Goal: Task Accomplishment & Management: Use online tool/utility

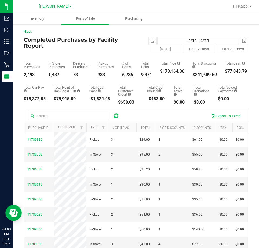
drag, startPoint x: 116, startPoint y: 70, endPoint x: 119, endPoint y: 85, distance: 16.1
click at [116, 70] on div "Total Purchases 2,493 In Store Purchases 1,487 Delivery Purchases 73 Pickup Pur…" at bounding box center [136, 65] width 224 height 24
click at [107, 127] on div at bounding box center [108, 127] width 2 height 9
click at [105, 127] on span "Filter" at bounding box center [103, 127] width 4 height 4
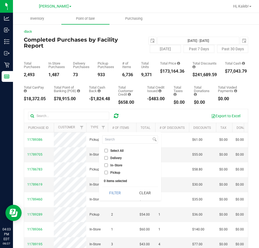
click at [108, 159] on input "Delivery" at bounding box center [106, 158] width 4 height 4
checkbox input "true"
click at [112, 194] on button "Filter" at bounding box center [115, 193] width 26 height 12
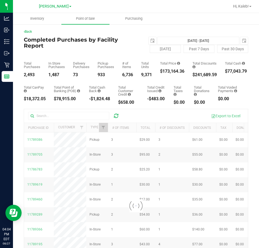
click at [146, 83] on div "Total CanPay $18,372.05 Total Point of Banking (POB) $78,915.00 Total Cash Back…" at bounding box center [136, 91] width 224 height 28
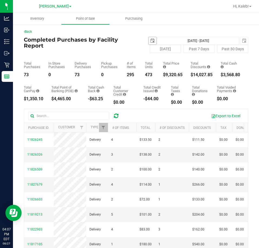
click at [149, 41] on span "select" at bounding box center [153, 41] width 8 height 8
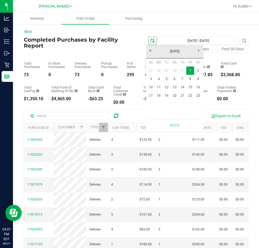
scroll to position [0, 14]
click at [149, 81] on link "3" at bounding box center [151, 79] width 8 height 8
type input "[DATE]"
type input "[DATE] - [DATE]"
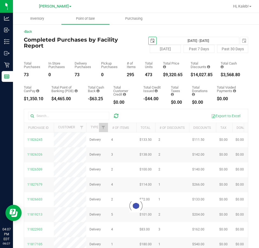
click at [150, 41] on span "select" at bounding box center [152, 41] width 4 height 4
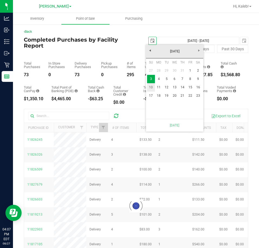
click at [150, 89] on link "10" at bounding box center [151, 87] width 8 height 8
type input "[DATE]"
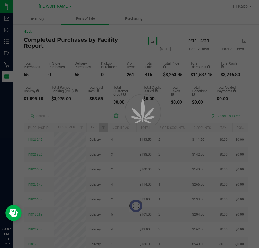
click at [242, 41] on span "select" at bounding box center [244, 41] width 4 height 4
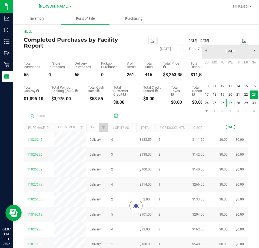
scroll to position [0, 14]
click at [255, 86] on link "16" at bounding box center [254, 86] width 8 height 8
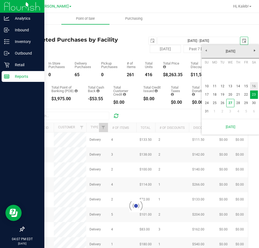
type input "[DATE] - [DATE]"
type input "[DATE]"
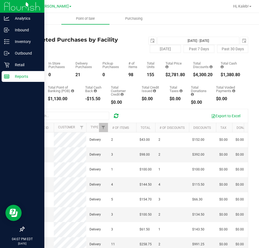
scroll to position [0, 0]
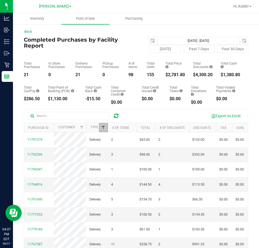
click at [103, 127] on span "Filter" at bounding box center [103, 127] width 4 height 4
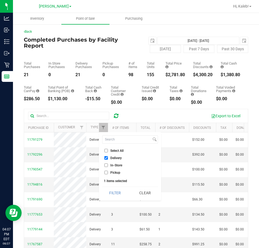
click at [113, 160] on span "Delivery" at bounding box center [115, 157] width 11 height 3
click at [108, 160] on input "Delivery" at bounding box center [106, 158] width 4 height 4
checkbox input "false"
click at [112, 192] on button "Filter" at bounding box center [115, 193] width 26 height 12
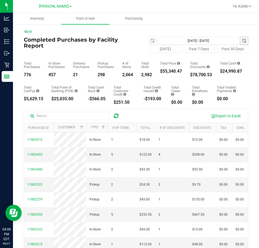
click at [242, 41] on span "select" at bounding box center [244, 41] width 4 height 4
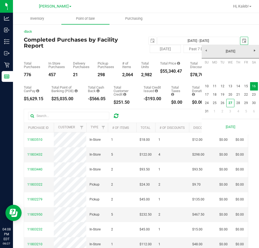
scroll to position [0, 14]
click at [253, 97] on link "23" at bounding box center [254, 95] width 8 height 8
type input "[DATE] - [DATE]"
type input "[DATE]"
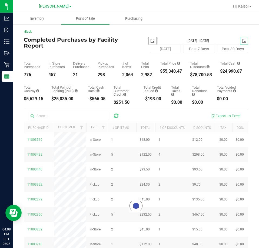
click at [151, 39] on span "select" at bounding box center [152, 41] width 4 height 4
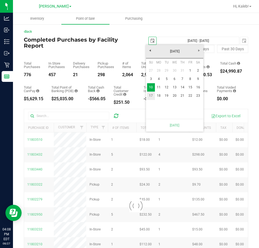
click at [151, 99] on link "17" at bounding box center [151, 96] width 8 height 8
type input "[DATE] - [DATE]"
type input "[DATE]"
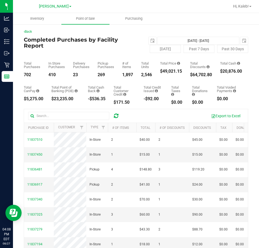
click at [105, 57] on div "Total Purchases 702 In Store Purchases 410 Delivery Purchases 23 Pickup Purchas…" at bounding box center [136, 65] width 224 height 24
click at [104, 128] on span "Filter" at bounding box center [103, 127] width 4 height 4
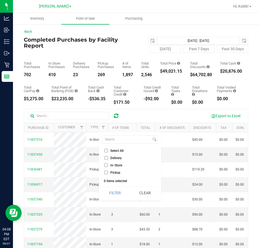
click at [118, 158] on span "Delivery" at bounding box center [115, 157] width 11 height 3
click at [108, 158] on input "Delivery" at bounding box center [106, 158] width 4 height 4
checkbox input "true"
click at [112, 191] on button "Filter" at bounding box center [115, 193] width 26 height 12
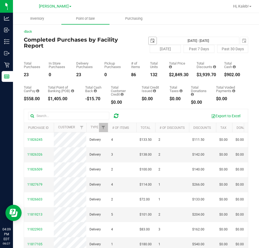
click at [149, 38] on span "select" at bounding box center [153, 41] width 8 height 8
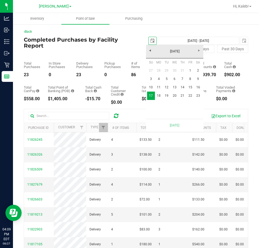
scroll to position [0, 14]
click at [163, 52] on link "[DATE]" at bounding box center [175, 51] width 58 height 8
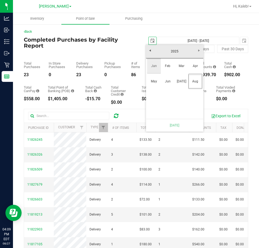
click at [158, 65] on link "Jan" at bounding box center [154, 66] width 14 height 14
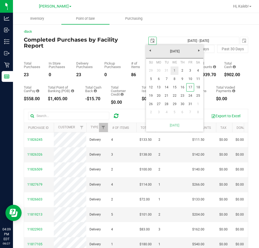
click at [175, 72] on link "1" at bounding box center [175, 70] width 8 height 8
type input "[DATE] - [DATE]"
type input "[DATE]"
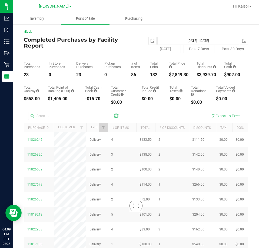
click at [104, 128] on div at bounding box center [136, 206] width 224 height 194
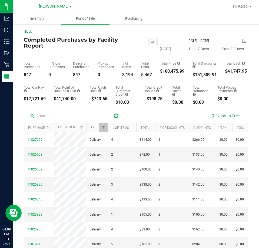
click at [106, 128] on div "Purchase ID Customer Type # of Items Total # of Discounts Discounts Tax Donatio…" at bounding box center [134, 127] width 220 height 9
click at [105, 128] on span "Filter" at bounding box center [102, 127] width 4 height 4
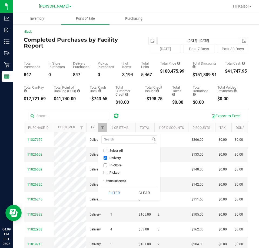
click at [108, 157] on label "Delivery" at bounding box center [112, 158] width 17 height 4
click at [107, 157] on input "Delivery" at bounding box center [106, 158] width 4 height 4
checkbox input "false"
click at [109, 194] on button "Filter" at bounding box center [114, 193] width 26 height 12
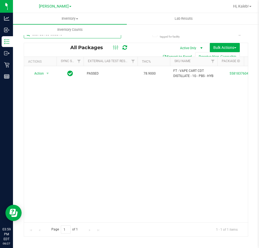
click at [74, 36] on input "5581837604308349" at bounding box center [72, 34] width 97 height 8
type input "2003015301507454"
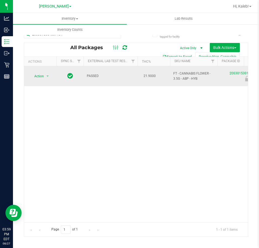
click at [38, 72] on span "Action" at bounding box center [36, 76] width 15 height 8
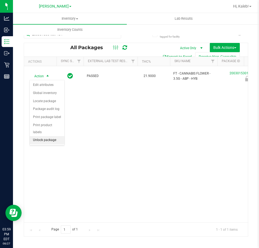
click at [44, 136] on li "Unlock package" at bounding box center [47, 140] width 35 height 8
